Goal: Transaction & Acquisition: Purchase product/service

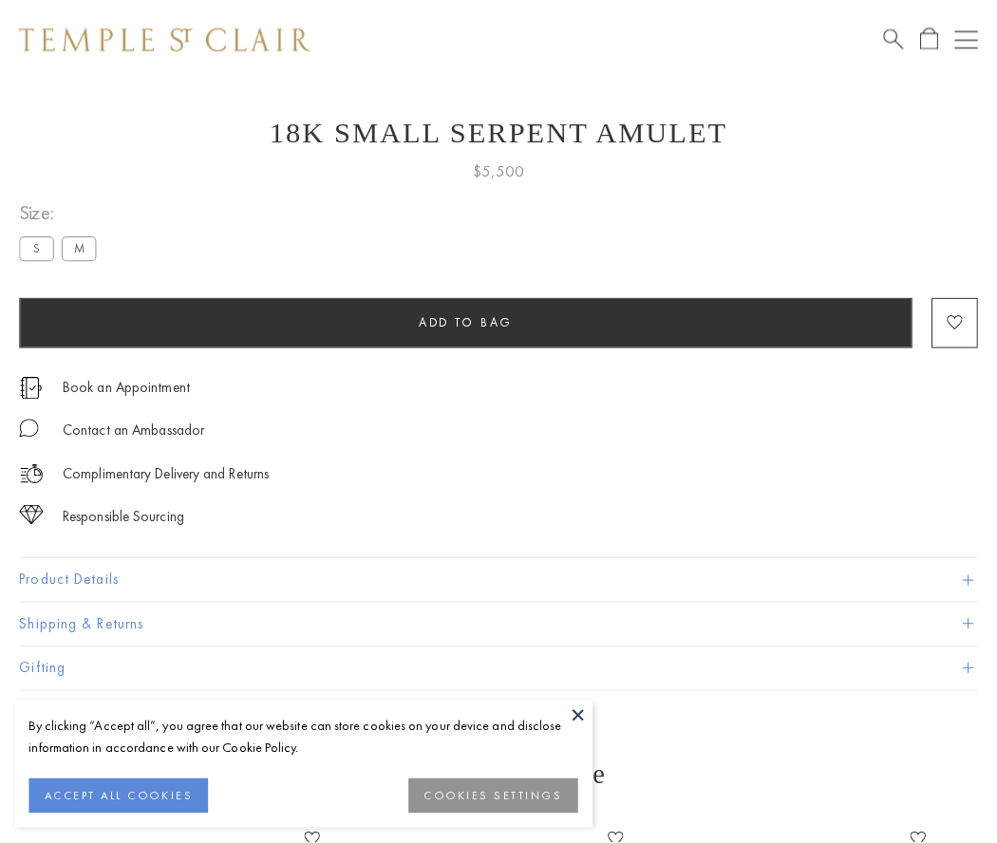
scroll to position [31, 0]
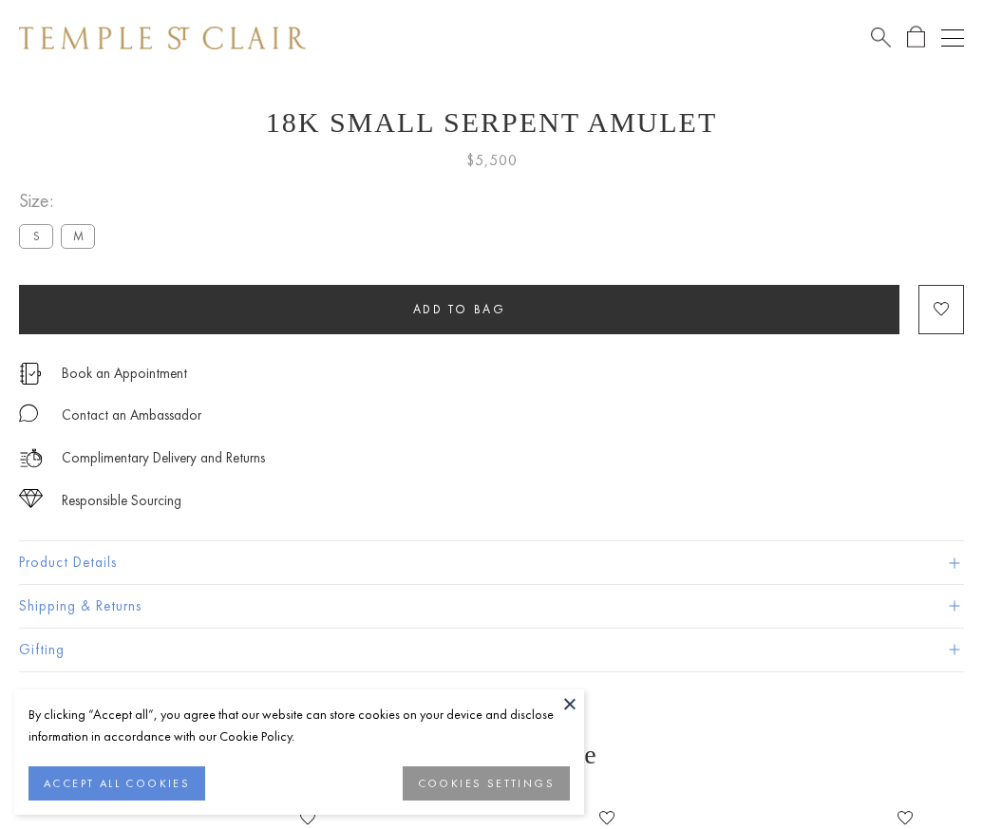
click at [459, 309] on span "Add to bag" at bounding box center [459, 309] width 93 height 16
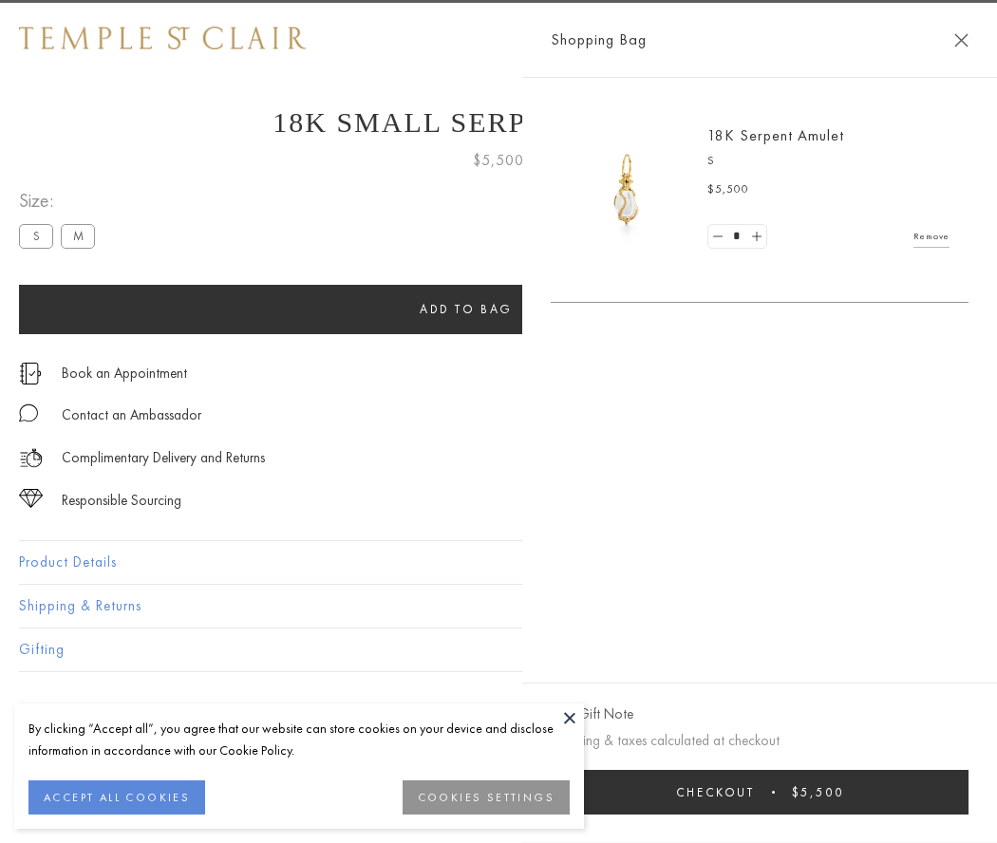
click at [969, 792] on button "Checkout $5,500" at bounding box center [760, 792] width 418 height 45
